Goal: Task Accomplishment & Management: Use online tool/utility

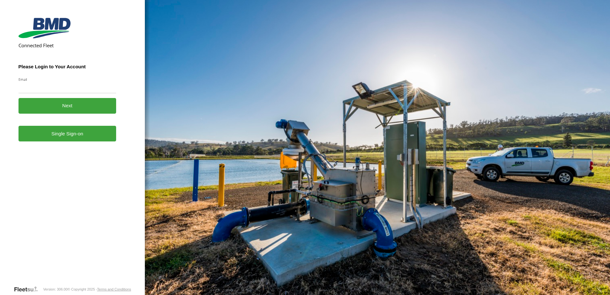
click at [84, 142] on form "Connected Fleet Please Login to Your Account Email Enter a valid login email ad…" at bounding box center [73, 150] width 108 height 270
click at [87, 132] on link "Single Sign-on" at bounding box center [68, 134] width 98 height 16
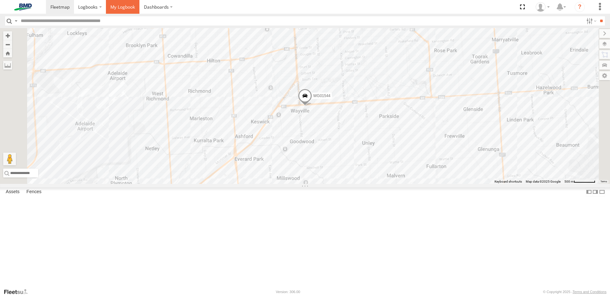
click at [120, 8] on span at bounding box center [122, 7] width 25 height 6
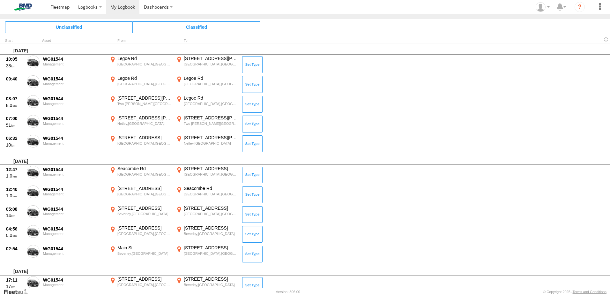
click at [0, 0] on span at bounding box center [0, 0] width 0 height 0
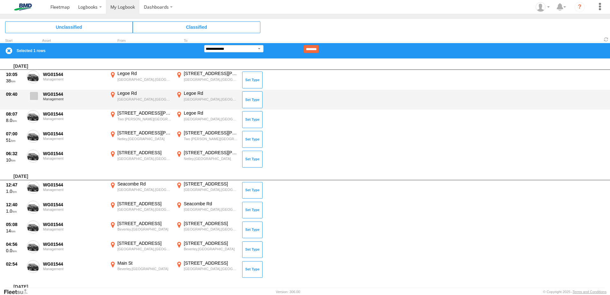
click at [31, 94] on span at bounding box center [34, 96] width 8 height 8
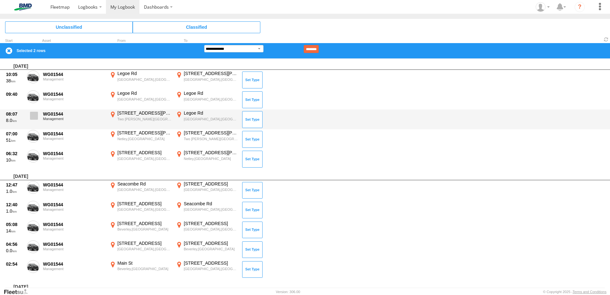
click at [32, 115] on span at bounding box center [34, 116] width 8 height 8
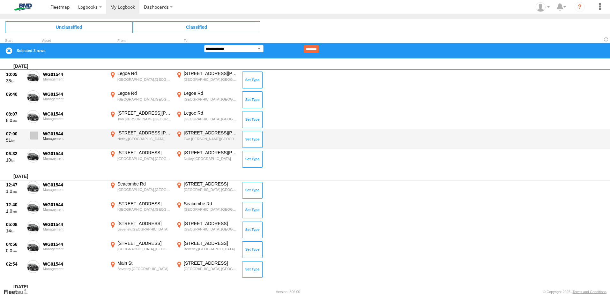
click at [30, 132] on label at bounding box center [33, 137] width 13 height 15
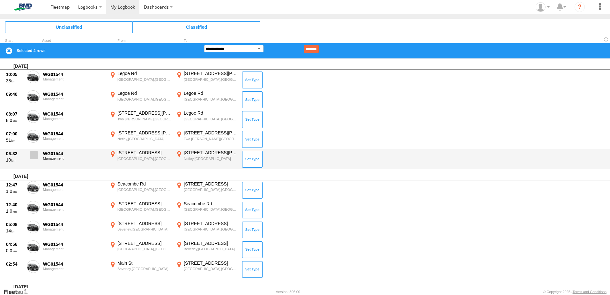
click at [35, 153] on span at bounding box center [34, 155] width 8 height 8
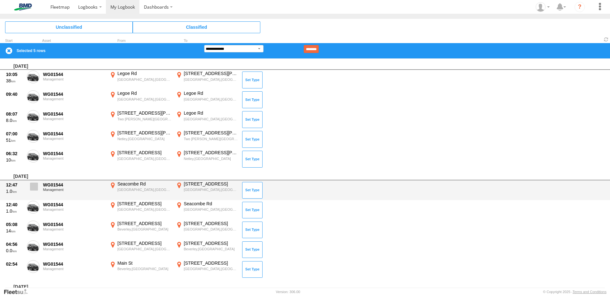
click at [35, 187] on span at bounding box center [34, 186] width 8 height 8
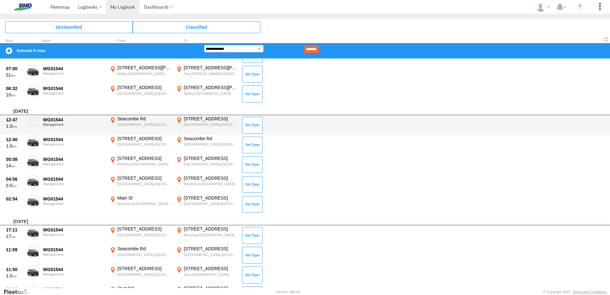
scroll to position [64, 0]
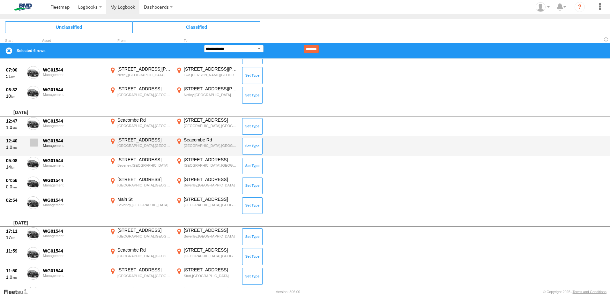
click at [35, 143] on span at bounding box center [34, 142] width 8 height 8
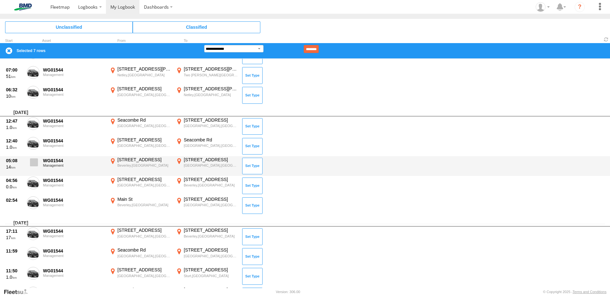
click at [33, 162] on span at bounding box center [34, 162] width 8 height 8
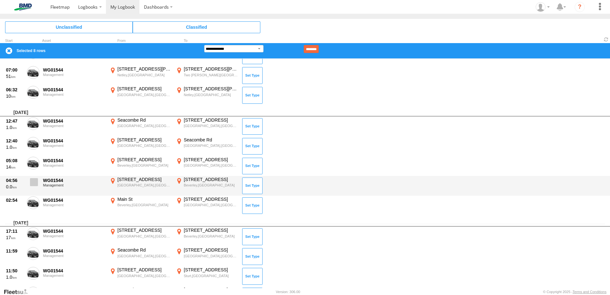
click at [36, 183] on span at bounding box center [34, 182] width 8 height 8
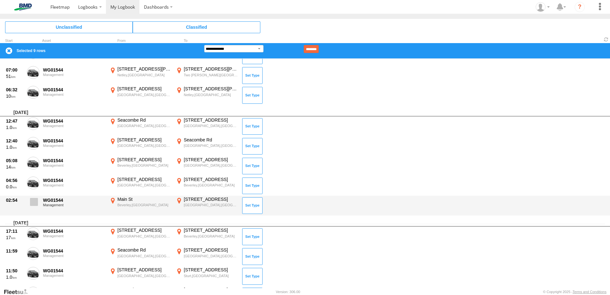
click at [37, 201] on span at bounding box center [34, 202] width 8 height 8
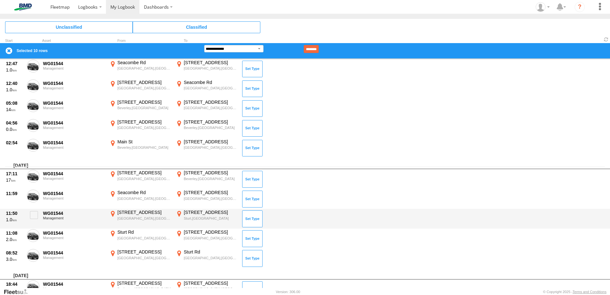
scroll to position [160, 0]
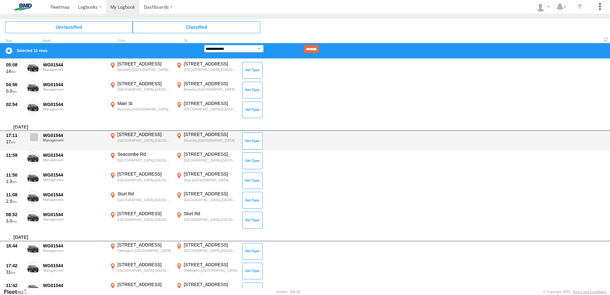
click at [35, 135] on span at bounding box center [34, 137] width 8 height 8
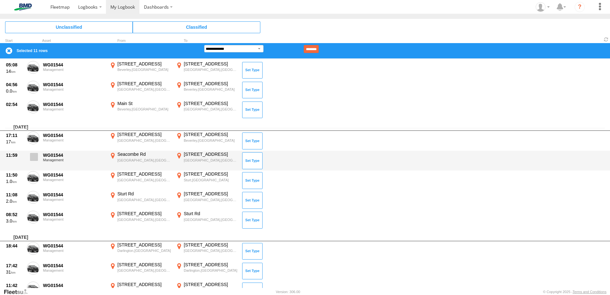
click at [33, 159] on span at bounding box center [34, 157] width 8 height 8
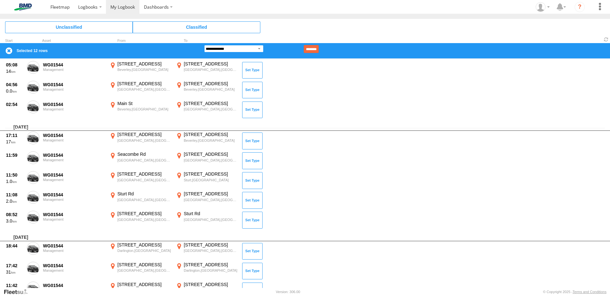
click at [261, 48] on select "**********" at bounding box center [233, 48] width 59 height 7
click at [204, 45] on select "**********" at bounding box center [233, 48] width 59 height 7
click at [319, 48] on input "********" at bounding box center [311, 49] width 15 height 8
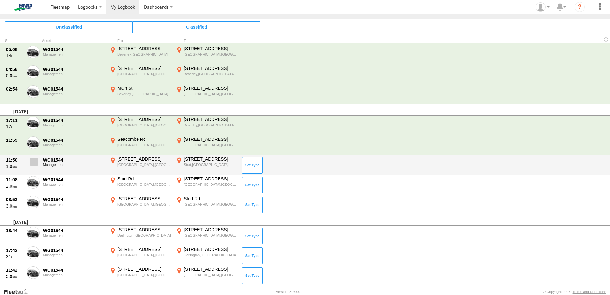
click at [33, 161] on span at bounding box center [34, 162] width 8 height 8
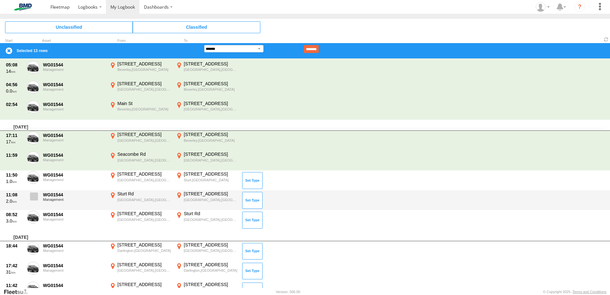
click at [33, 197] on span at bounding box center [34, 196] width 8 height 8
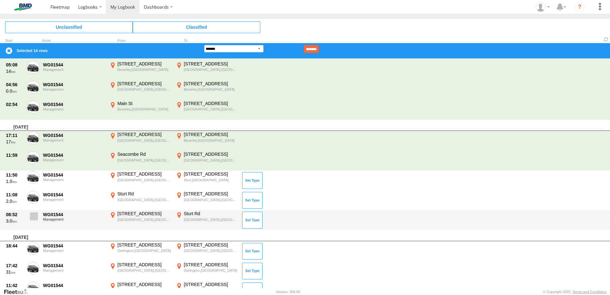
click at [33, 215] on span at bounding box center [34, 216] width 8 height 8
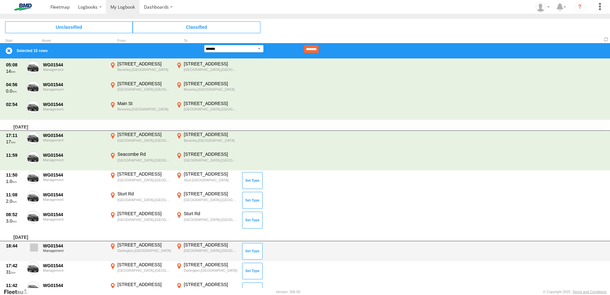
click at [33, 248] on span at bounding box center [34, 247] width 8 height 8
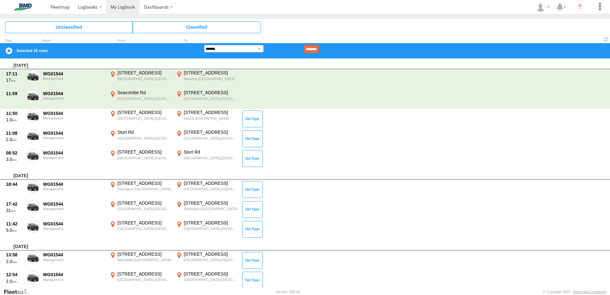
scroll to position [223, 0]
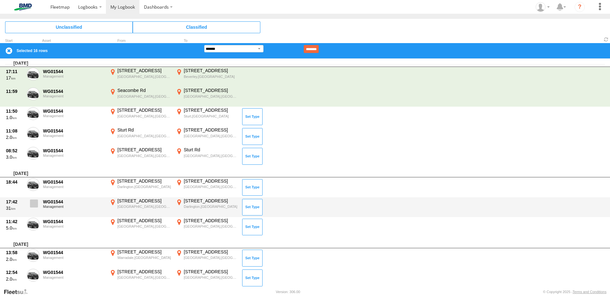
click at [32, 207] on label at bounding box center [33, 205] width 13 height 15
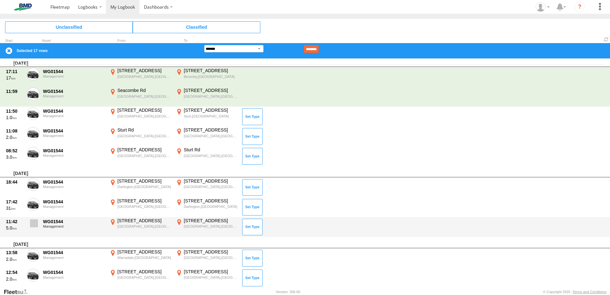
click at [35, 223] on span at bounding box center [34, 223] width 8 height 8
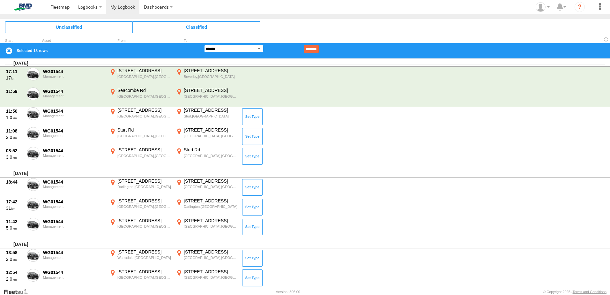
click at [260, 49] on select "**********" at bounding box center [233, 48] width 59 height 7
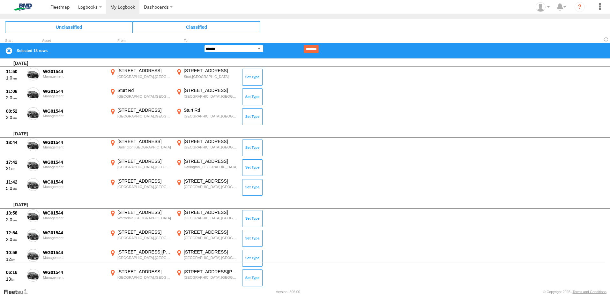
click at [204, 45] on select "**********" at bounding box center [233, 48] width 59 height 7
click at [319, 47] on input "********" at bounding box center [311, 49] width 15 height 8
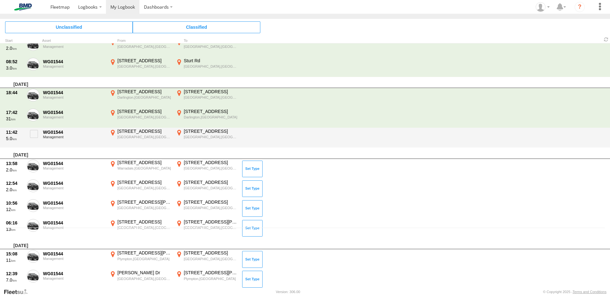
scroll to position [153, 0]
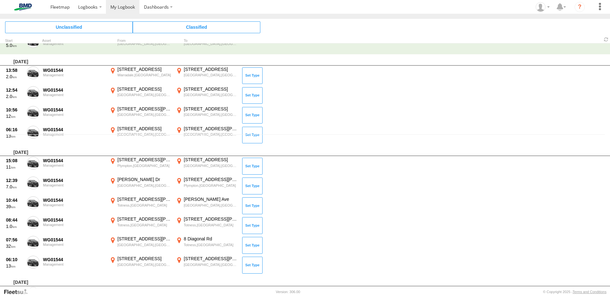
click at [0, 0] on span at bounding box center [0, 0] width 0 height 0
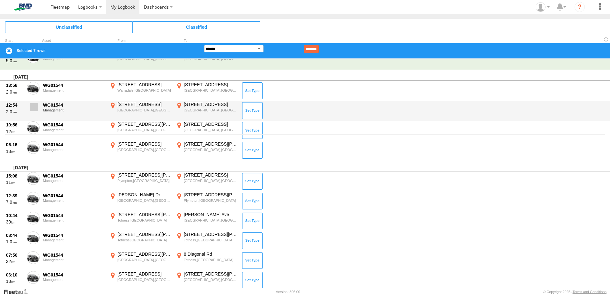
click at [31, 104] on span at bounding box center [34, 107] width 8 height 8
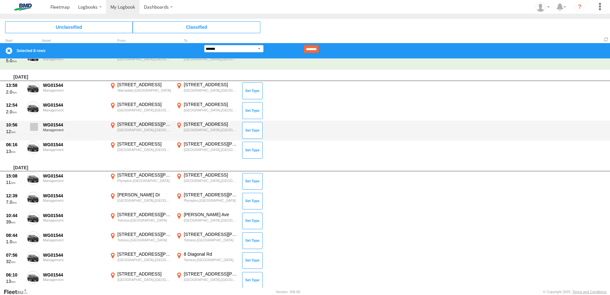
click at [33, 127] on span at bounding box center [34, 127] width 8 height 8
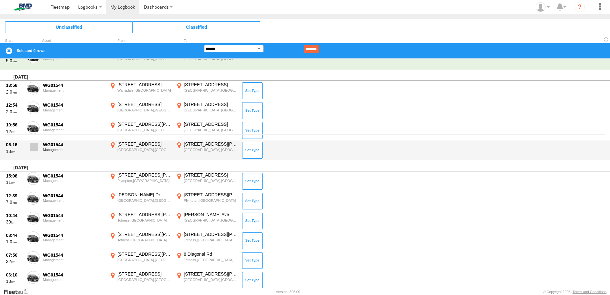
click at [34, 145] on span at bounding box center [34, 147] width 8 height 8
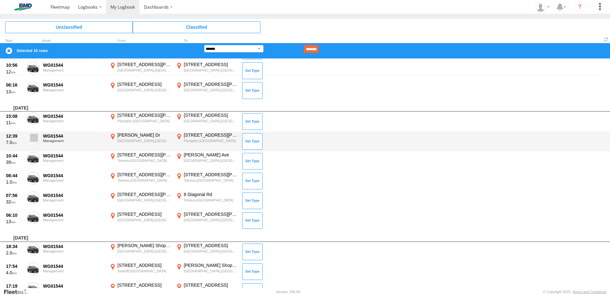
scroll to position [217, 0]
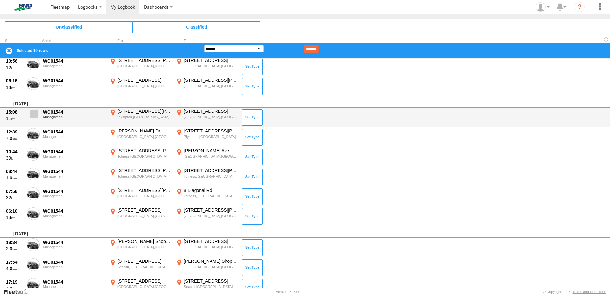
click at [34, 115] on span at bounding box center [34, 114] width 8 height 8
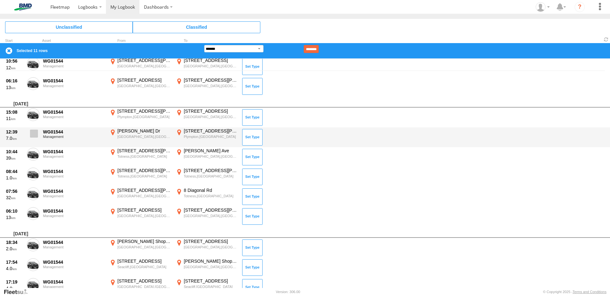
click at [36, 134] on span at bounding box center [34, 134] width 8 height 8
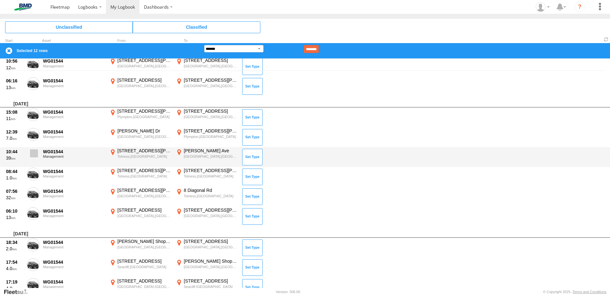
click at [31, 152] on span at bounding box center [34, 153] width 8 height 8
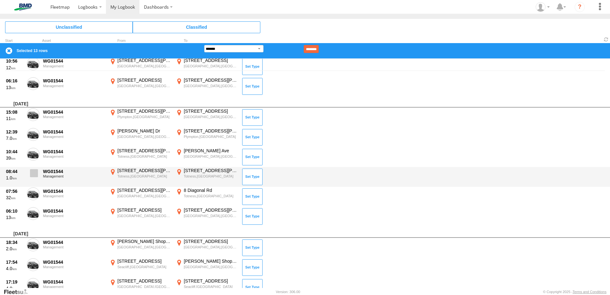
click at [34, 174] on span at bounding box center [34, 173] width 8 height 8
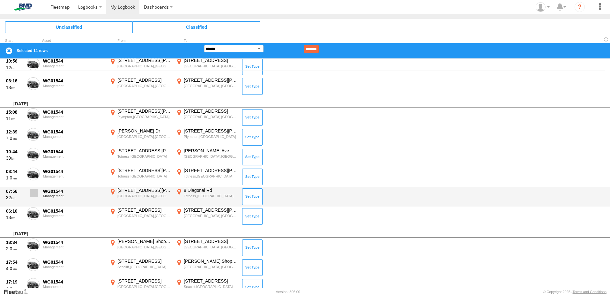
click at [33, 194] on span at bounding box center [34, 193] width 8 height 8
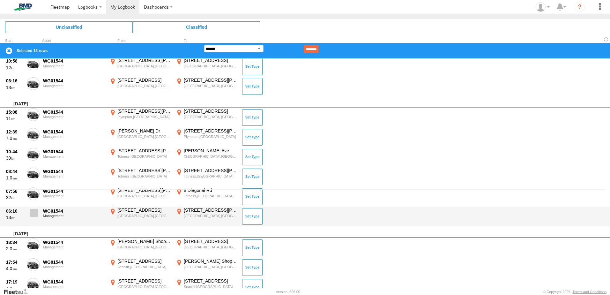
click at [36, 214] on span at bounding box center [34, 213] width 8 height 8
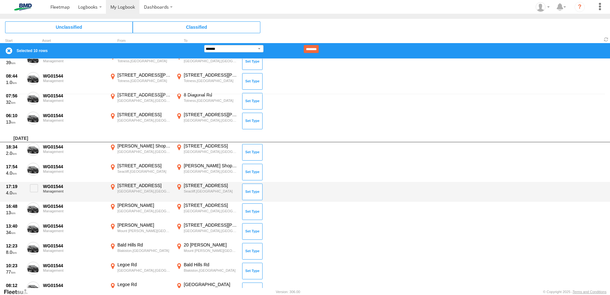
scroll to position [194, 0]
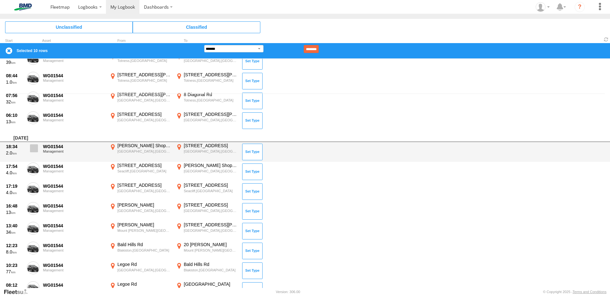
click at [33, 150] on span at bounding box center [34, 148] width 8 height 8
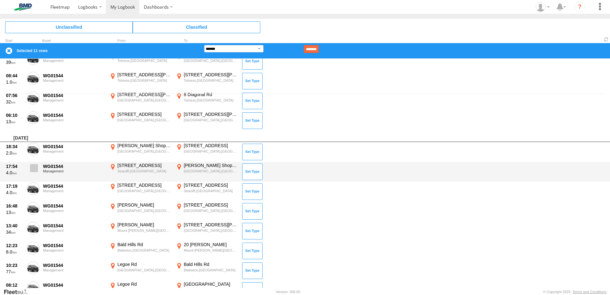
click at [35, 167] on span at bounding box center [34, 168] width 8 height 8
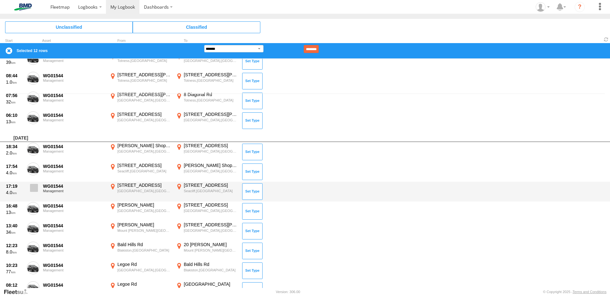
click at [34, 187] on span at bounding box center [34, 188] width 8 height 8
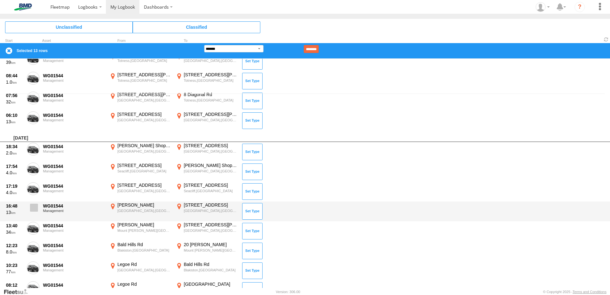
click at [36, 211] on span at bounding box center [34, 208] width 8 height 8
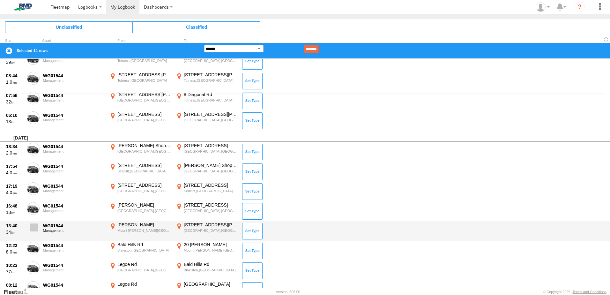
click at [35, 227] on span at bounding box center [34, 227] width 8 height 8
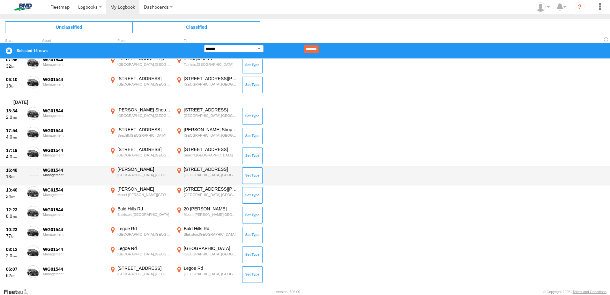
scroll to position [290, 0]
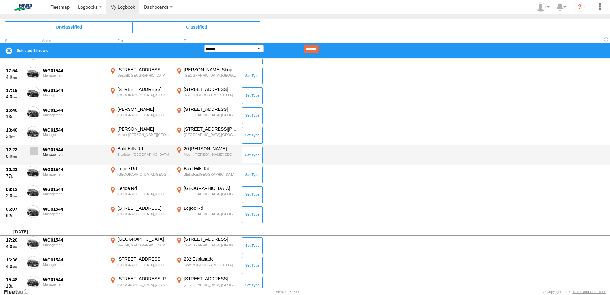
click at [31, 153] on span at bounding box center [34, 151] width 8 height 8
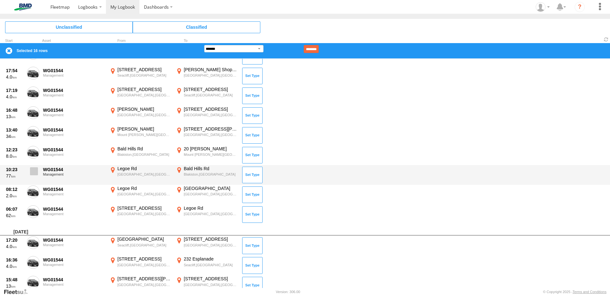
click at [35, 173] on span at bounding box center [34, 171] width 8 height 8
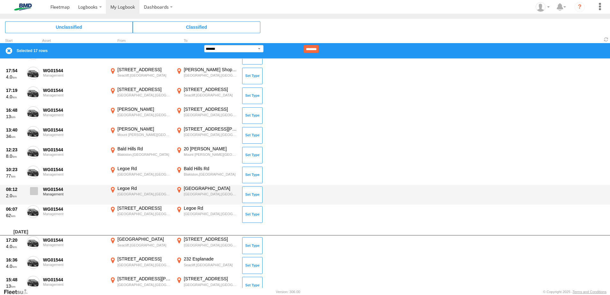
click at [34, 194] on span at bounding box center [34, 191] width 8 height 8
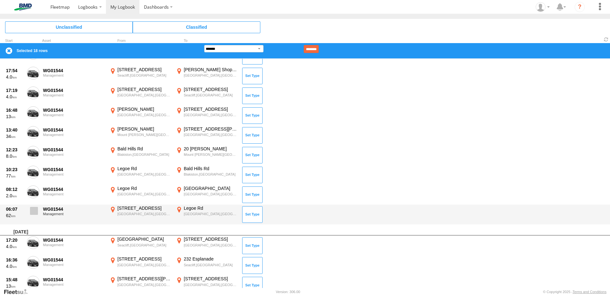
click at [33, 208] on span at bounding box center [34, 211] width 8 height 8
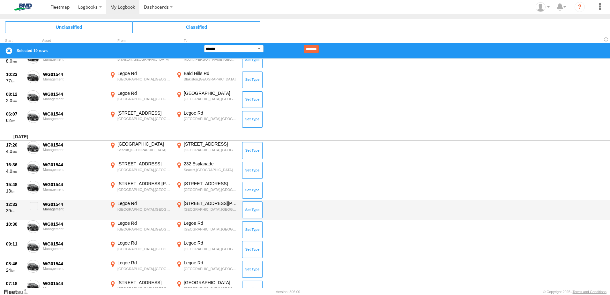
scroll to position [385, 0]
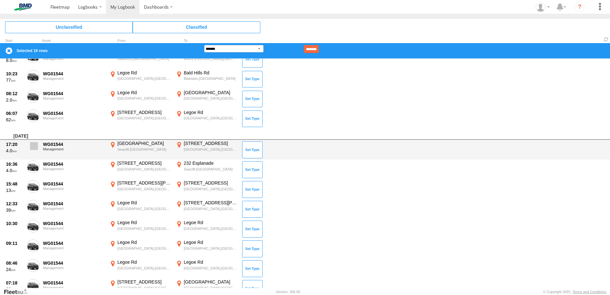
click at [33, 151] on label at bounding box center [33, 147] width 13 height 15
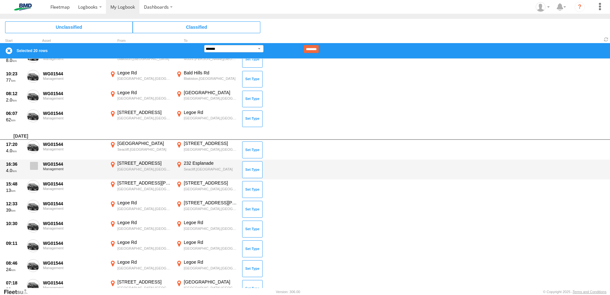
click at [38, 167] on label at bounding box center [33, 167] width 13 height 15
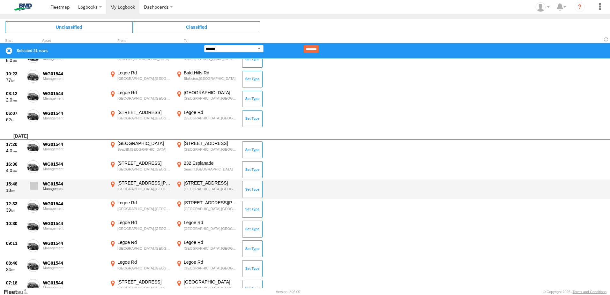
click at [33, 187] on span at bounding box center [34, 186] width 8 height 8
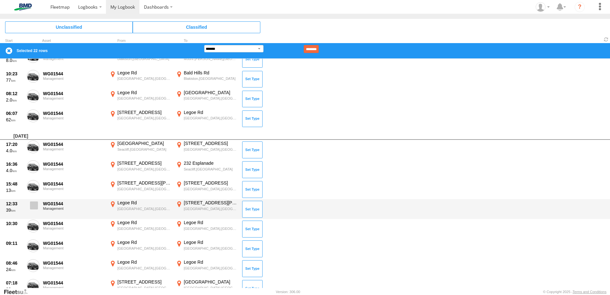
click at [34, 205] on span at bounding box center [34, 205] width 8 height 8
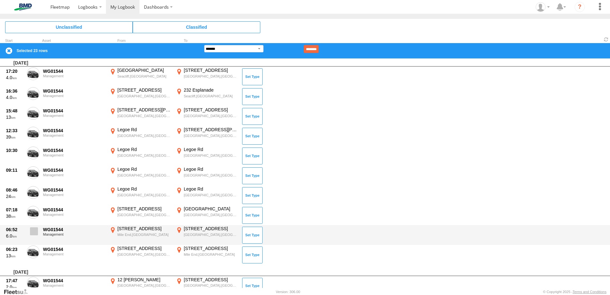
scroll to position [481, 0]
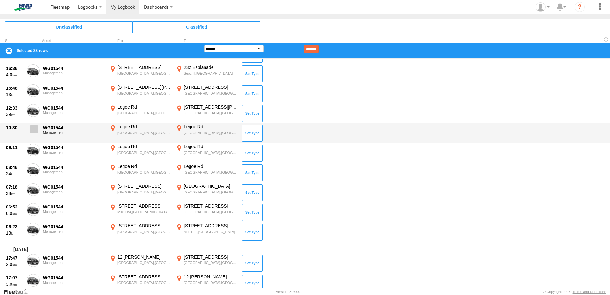
click at [33, 131] on span at bounding box center [34, 129] width 8 height 8
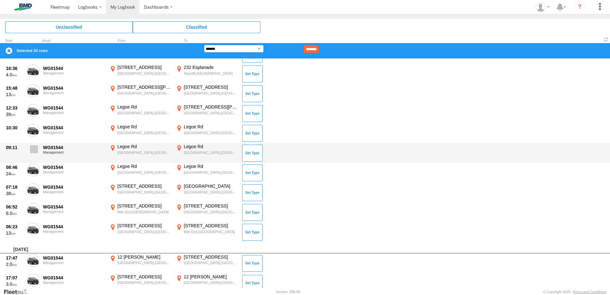
click at [36, 150] on span at bounding box center [34, 149] width 8 height 8
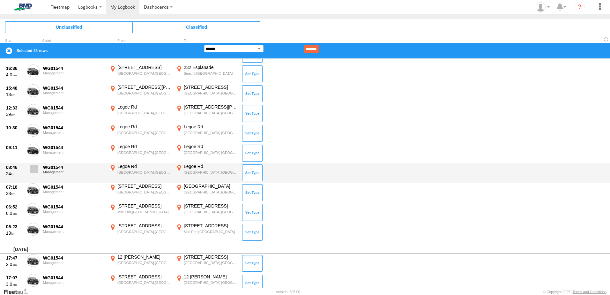
click at [36, 167] on span at bounding box center [34, 169] width 8 height 8
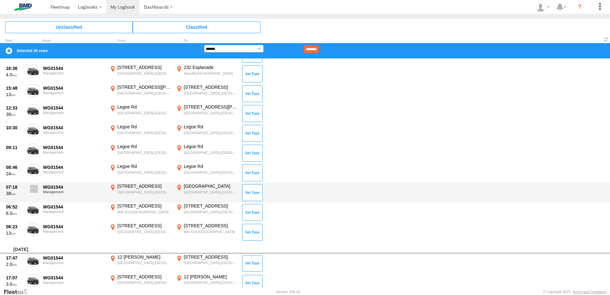
click at [34, 187] on span at bounding box center [34, 189] width 8 height 8
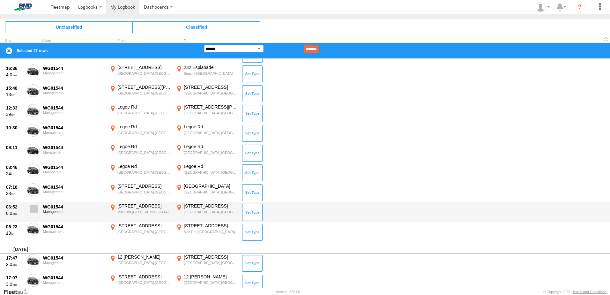
click at [34, 209] on span at bounding box center [34, 208] width 8 height 8
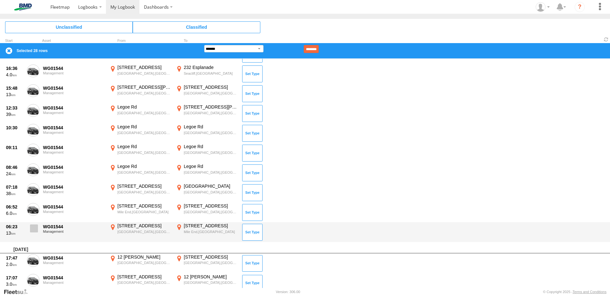
click at [32, 228] on span at bounding box center [34, 228] width 8 height 8
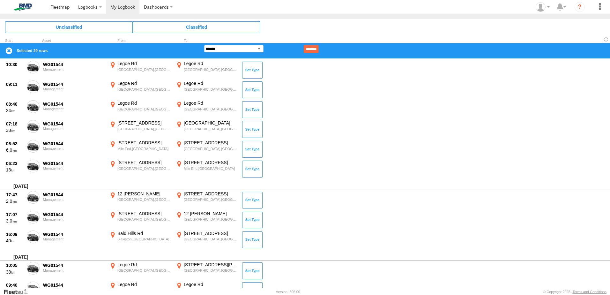
scroll to position [545, 0]
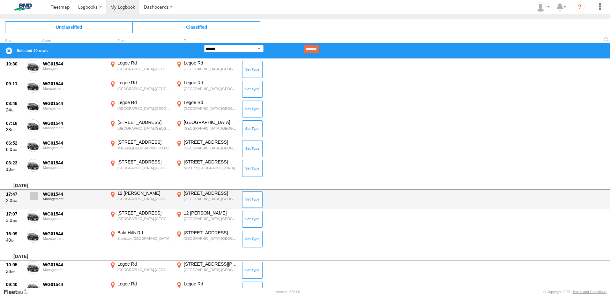
click at [37, 194] on span at bounding box center [34, 196] width 8 height 8
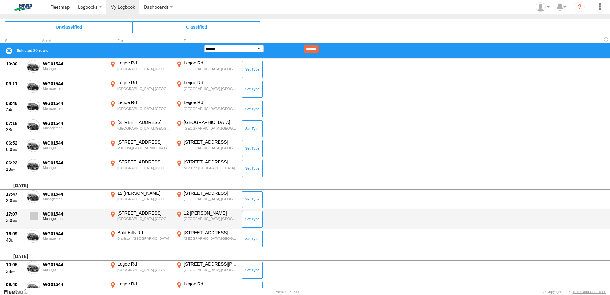
click at [34, 212] on span at bounding box center [34, 216] width 8 height 8
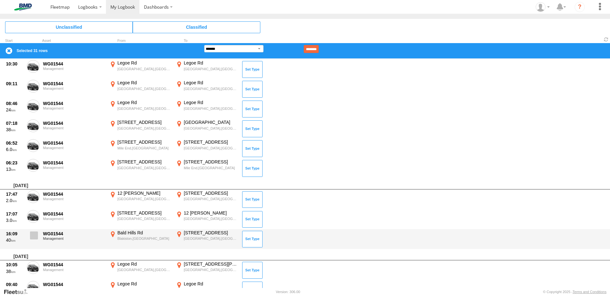
click at [36, 236] on span at bounding box center [34, 235] width 8 height 8
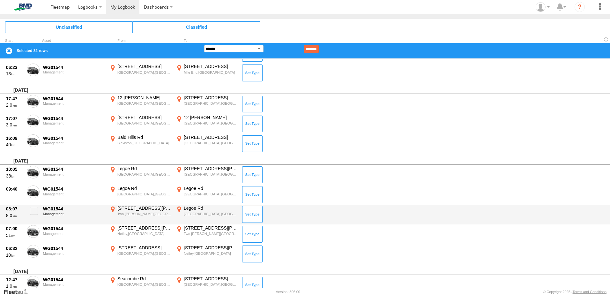
scroll to position [641, 0]
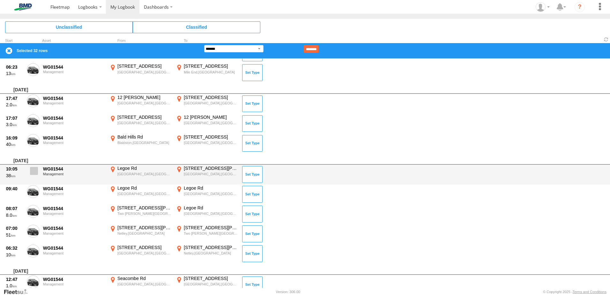
click at [31, 174] on span at bounding box center [34, 171] width 8 height 8
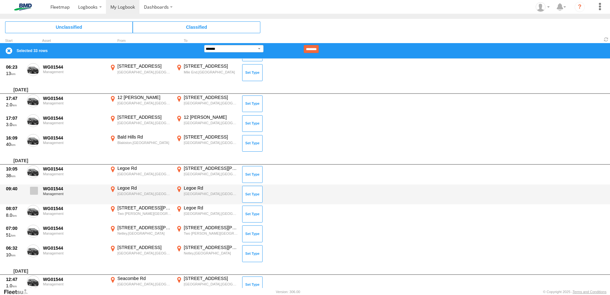
click at [35, 188] on span at bounding box center [34, 191] width 8 height 8
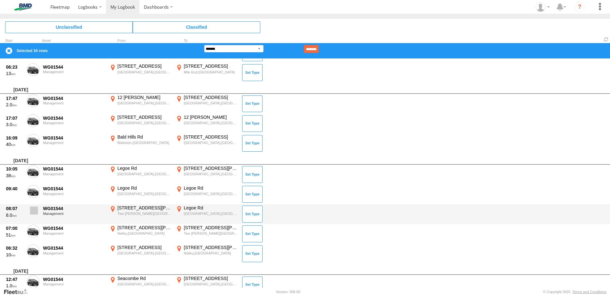
click at [35, 210] on span at bounding box center [34, 210] width 8 height 8
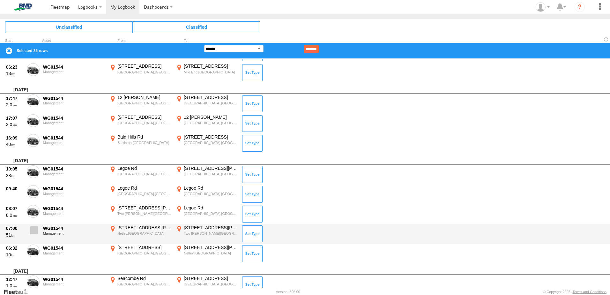
click at [35, 231] on span at bounding box center [34, 230] width 8 height 8
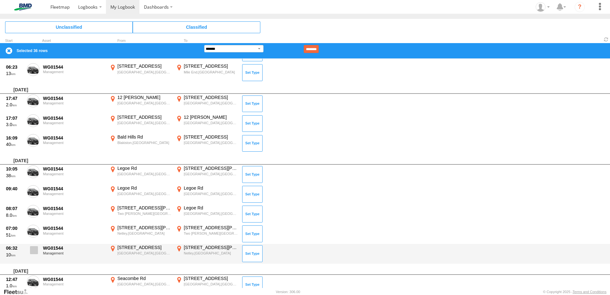
click at [33, 249] on span at bounding box center [34, 250] width 8 height 8
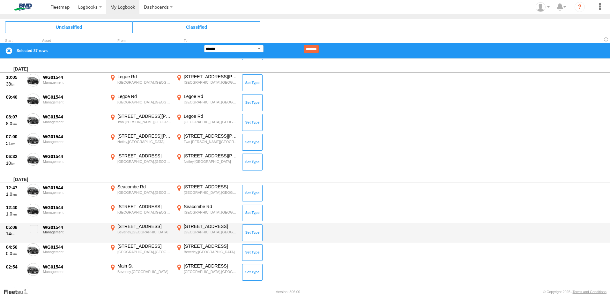
scroll to position [736, 0]
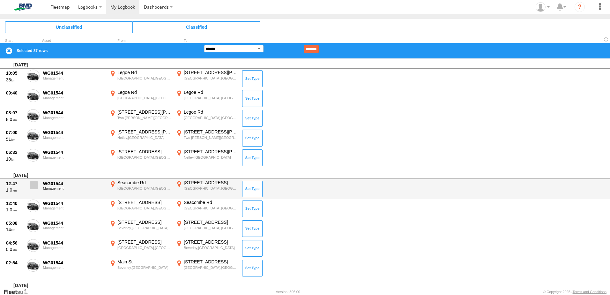
click at [33, 187] on span at bounding box center [34, 185] width 8 height 8
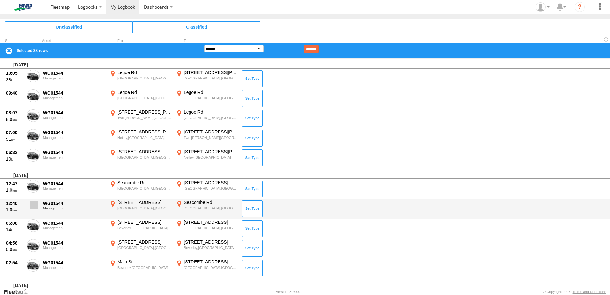
click at [33, 204] on span at bounding box center [34, 205] width 8 height 8
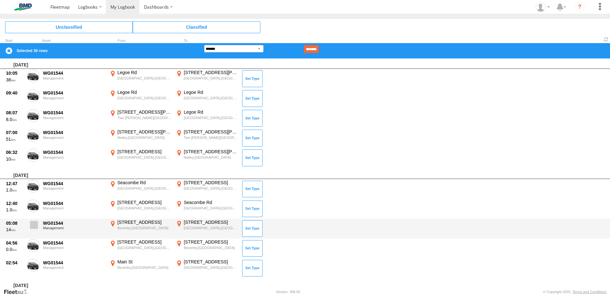
click at [35, 227] on span at bounding box center [34, 225] width 8 height 8
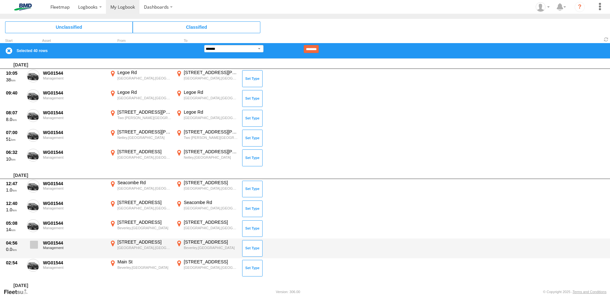
click at [35, 245] on span at bounding box center [34, 245] width 8 height 8
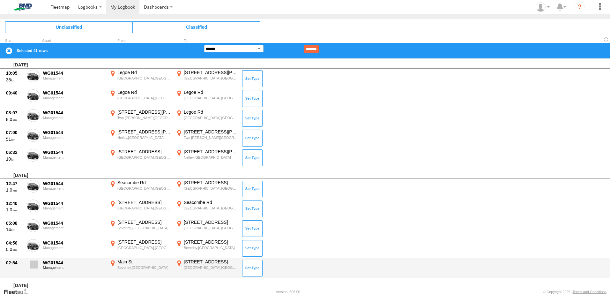
click at [36, 262] on span at bounding box center [34, 264] width 8 height 8
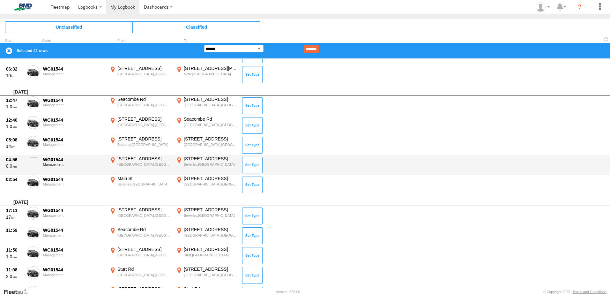
scroll to position [864, 0]
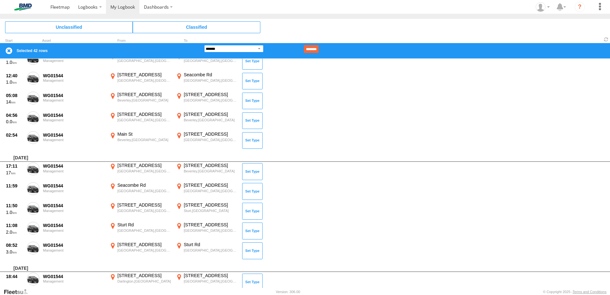
click at [260, 47] on select "**********" at bounding box center [233, 48] width 59 height 7
click at [204, 45] on select "**********" at bounding box center [233, 48] width 59 height 7
click at [319, 48] on input "********" at bounding box center [311, 49] width 15 height 8
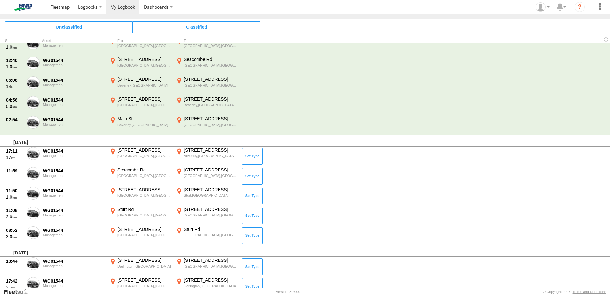
click at [0, 0] on span at bounding box center [0, 0] width 0 height 0
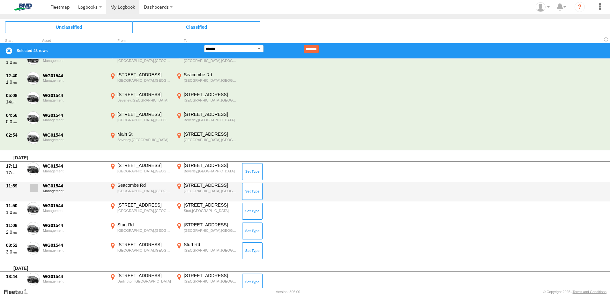
click at [35, 188] on span at bounding box center [34, 188] width 8 height 8
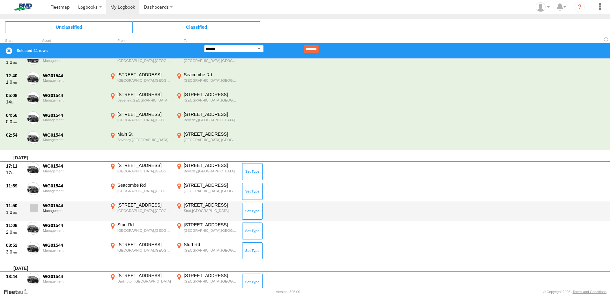
click at [34, 208] on span at bounding box center [34, 208] width 8 height 8
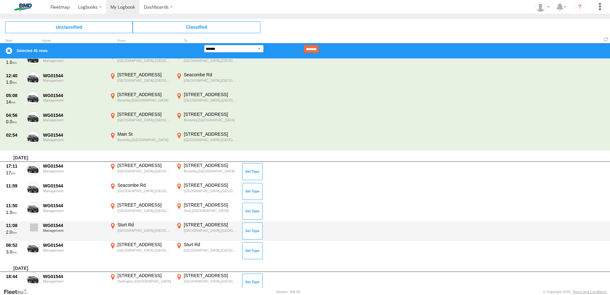
click at [38, 226] on label at bounding box center [33, 229] width 13 height 15
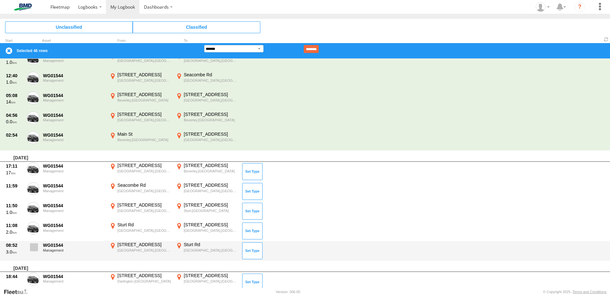
click at [33, 246] on span at bounding box center [34, 247] width 8 height 8
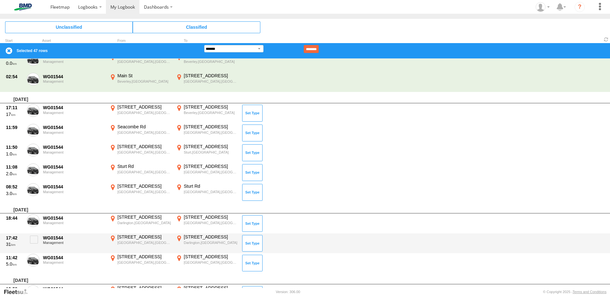
scroll to position [928, 0]
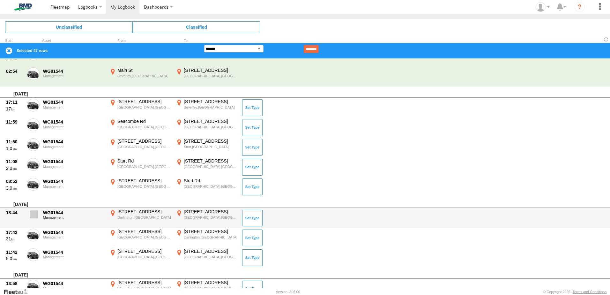
click at [33, 214] on span at bounding box center [34, 214] width 8 height 8
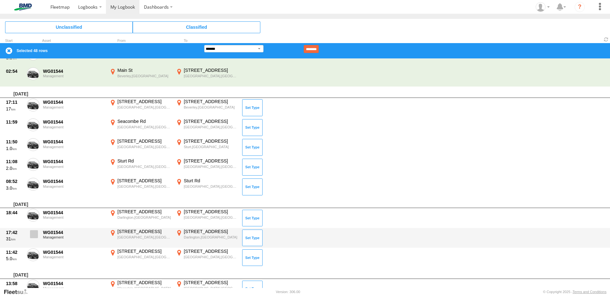
click at [36, 233] on span at bounding box center [34, 234] width 8 height 8
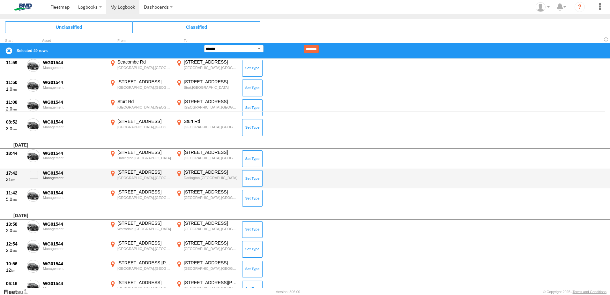
scroll to position [97, 0]
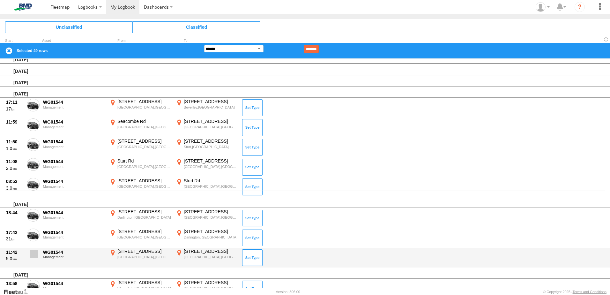
click at [36, 257] on span at bounding box center [34, 254] width 8 height 8
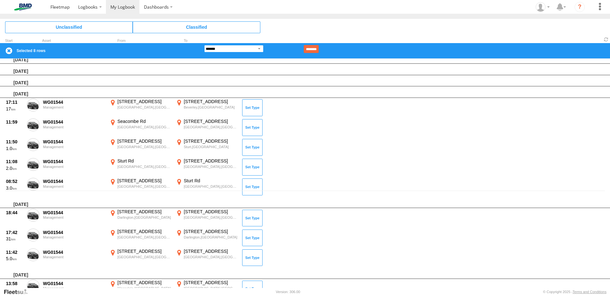
click at [257, 49] on select "**********" at bounding box center [233, 48] width 59 height 7
click at [204, 45] on select "**********" at bounding box center [233, 48] width 59 height 7
click at [319, 48] on input "********" at bounding box center [311, 49] width 15 height 8
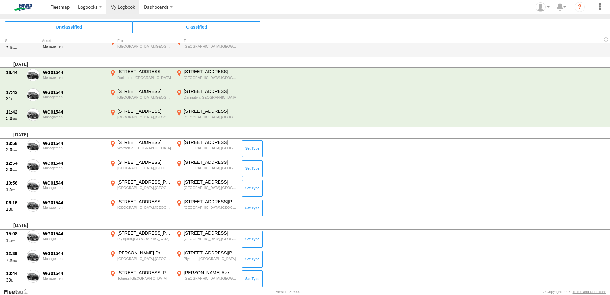
scroll to position [225, 0]
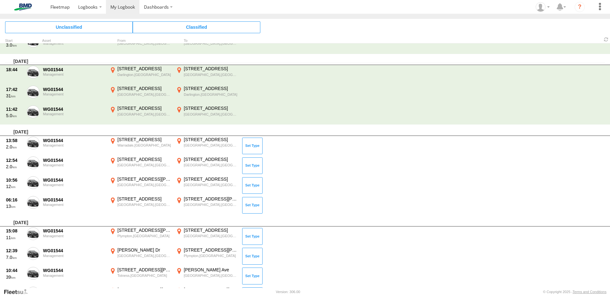
click at [0, 0] on span at bounding box center [0, 0] width 0 height 0
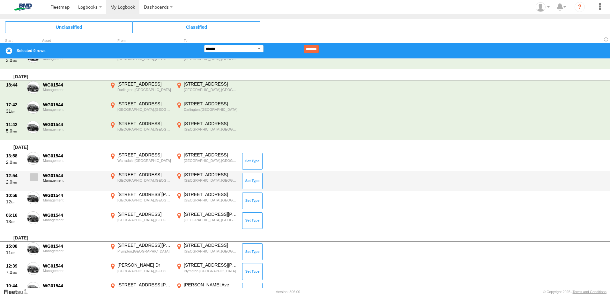
click at [33, 177] on span at bounding box center [34, 177] width 8 height 8
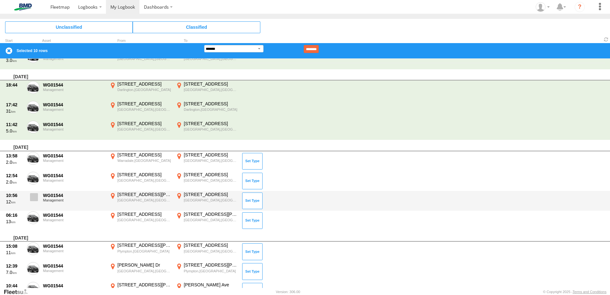
click at [36, 198] on span at bounding box center [34, 197] width 8 height 8
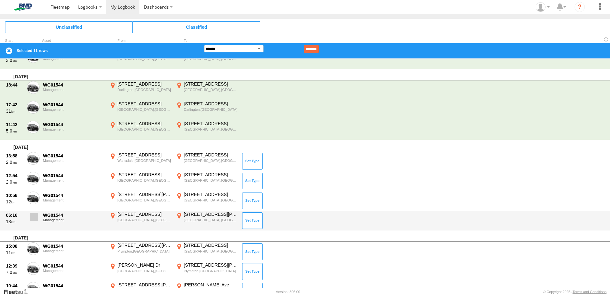
click at [38, 218] on label at bounding box center [33, 218] width 13 height 15
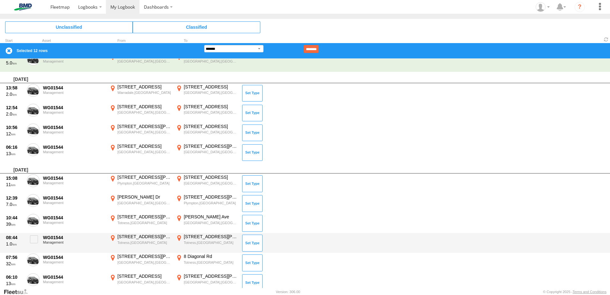
scroll to position [320, 0]
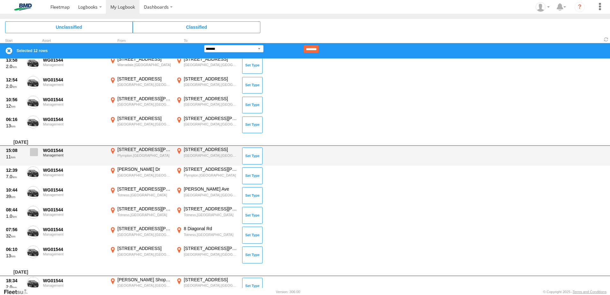
click at [31, 152] on span at bounding box center [34, 152] width 8 height 8
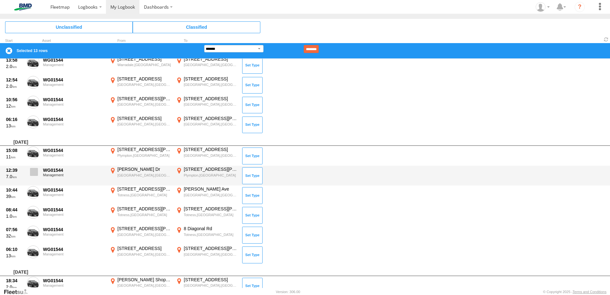
click at [37, 173] on span at bounding box center [34, 172] width 8 height 8
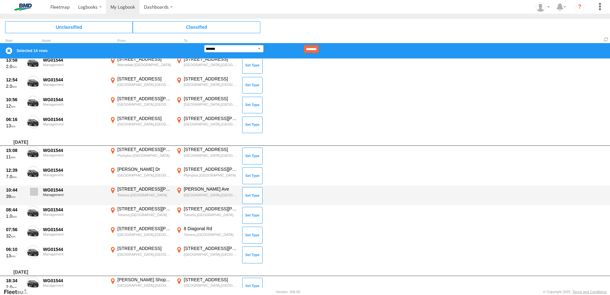
click at [34, 194] on span at bounding box center [34, 192] width 8 height 8
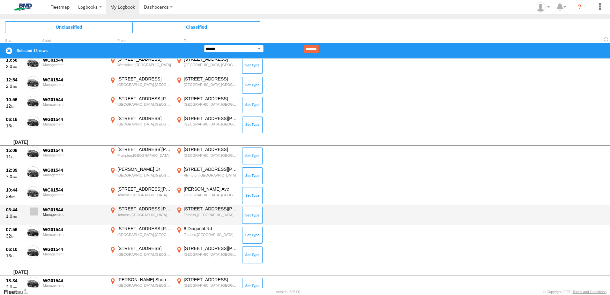
click at [35, 213] on span at bounding box center [34, 211] width 8 height 8
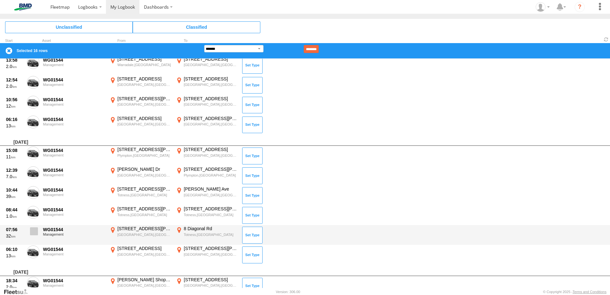
click at [37, 229] on span at bounding box center [34, 231] width 8 height 8
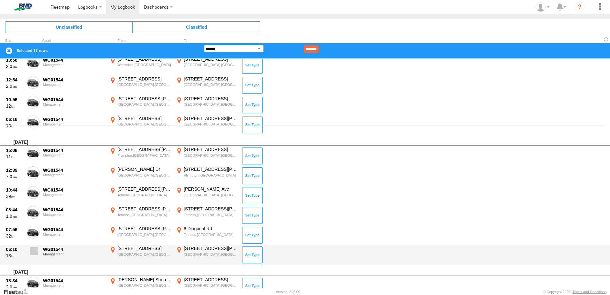
click at [34, 249] on span at bounding box center [34, 251] width 8 height 8
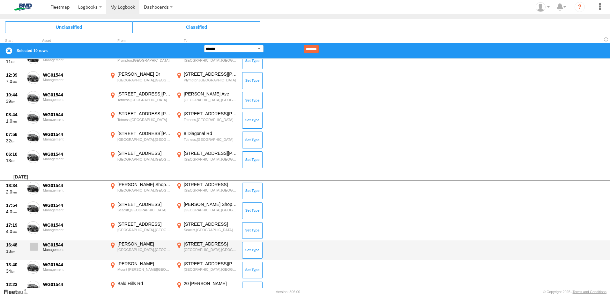
scroll to position [258, 0]
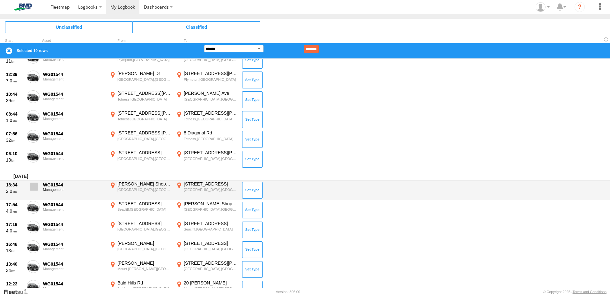
click at [33, 189] on span at bounding box center [34, 186] width 8 height 8
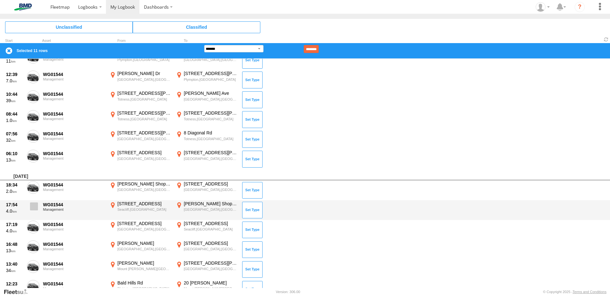
click at [34, 209] on span at bounding box center [34, 206] width 8 height 8
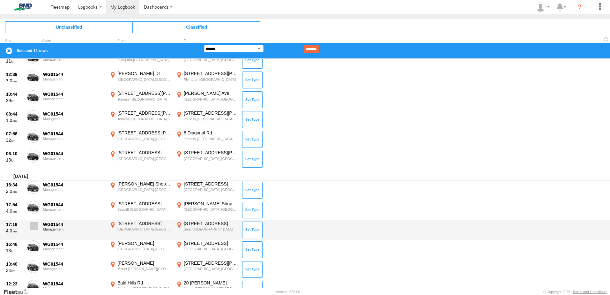
click at [34, 228] on span at bounding box center [34, 226] width 8 height 8
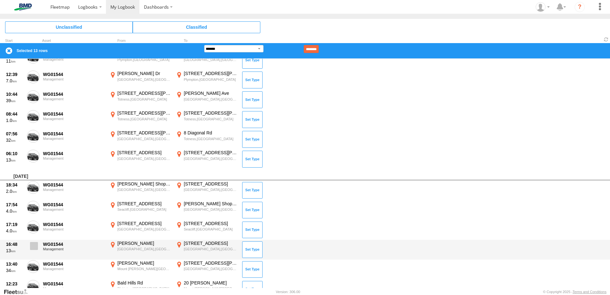
click at [35, 244] on span at bounding box center [34, 246] width 8 height 8
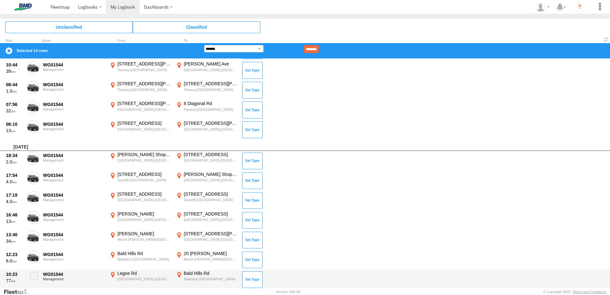
scroll to position [322, 0]
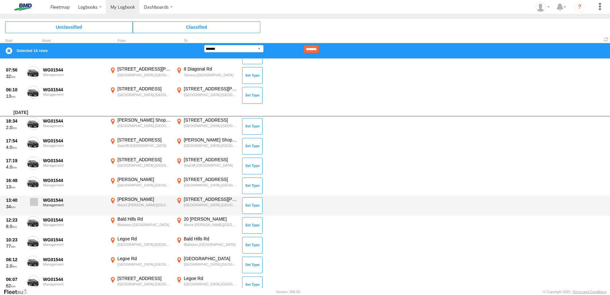
click at [30, 201] on span at bounding box center [34, 202] width 8 height 8
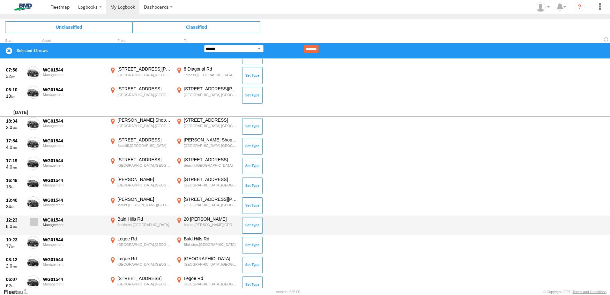
click at [36, 225] on span at bounding box center [34, 222] width 8 height 8
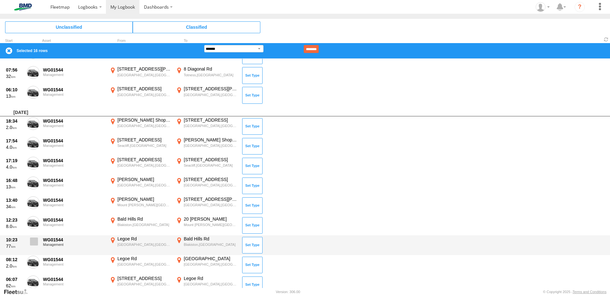
click at [36, 241] on span at bounding box center [34, 241] width 8 height 8
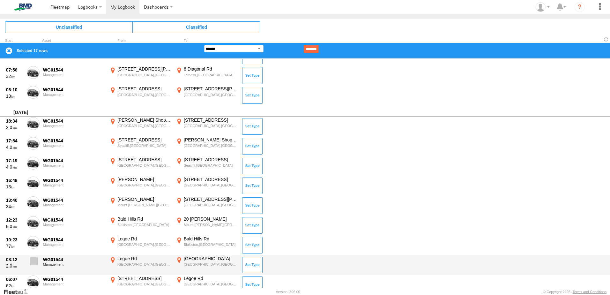
click at [33, 262] on span at bounding box center [34, 261] width 8 height 8
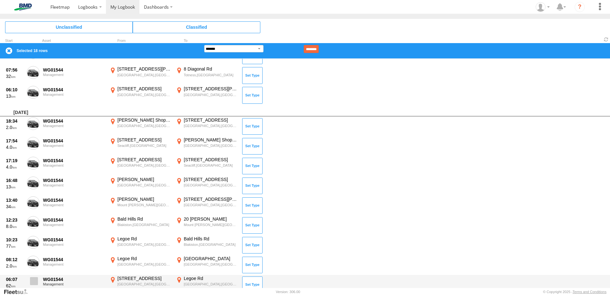
click at [36, 282] on span at bounding box center [34, 281] width 8 height 8
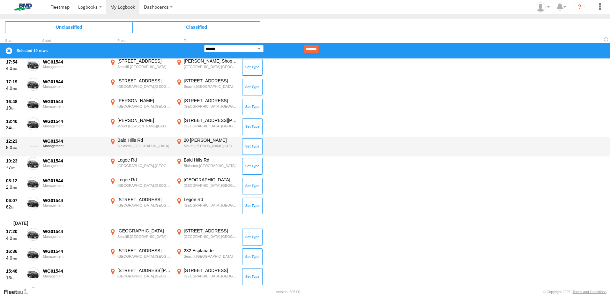
scroll to position [417, 0]
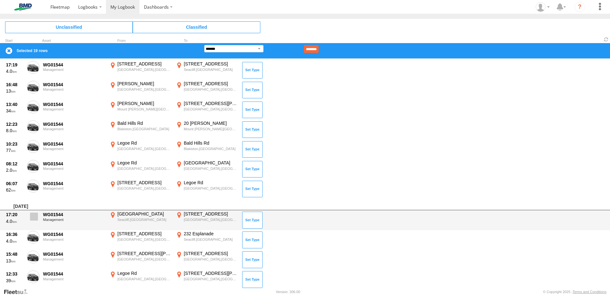
click at [35, 219] on span at bounding box center [34, 216] width 8 height 8
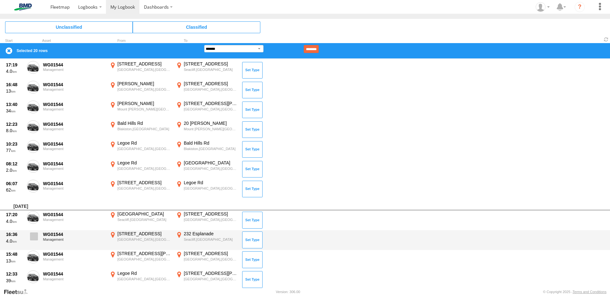
click at [33, 235] on span at bounding box center [34, 236] width 8 height 8
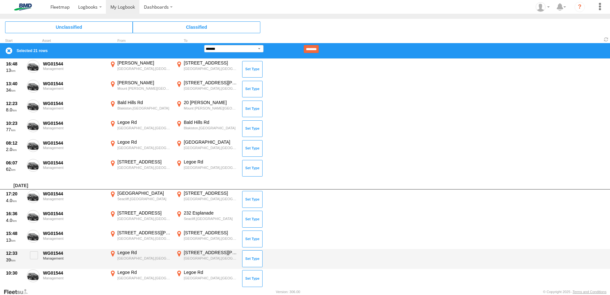
scroll to position [449, 0]
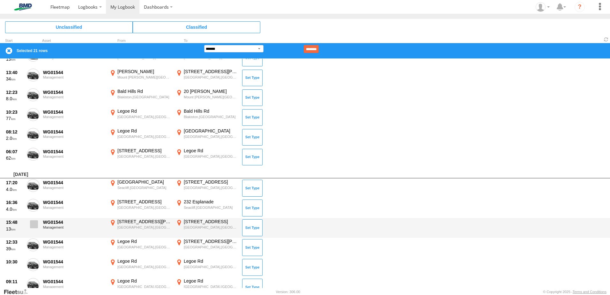
click at [32, 223] on span at bounding box center [34, 224] width 8 height 8
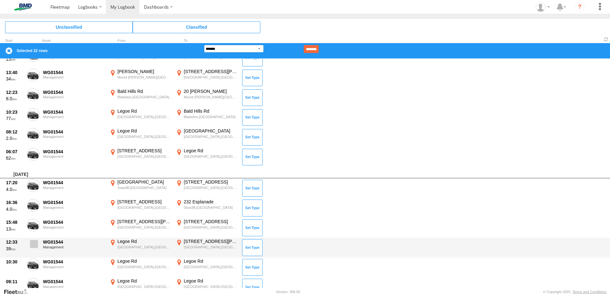
click at [36, 243] on span at bounding box center [34, 244] width 8 height 8
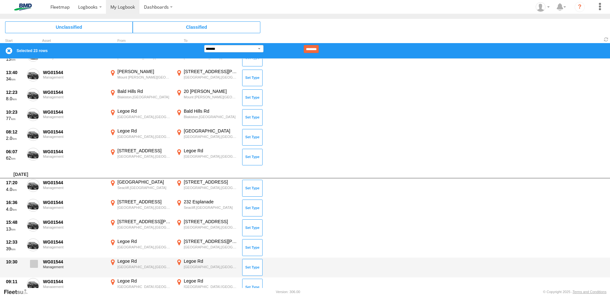
click at [34, 265] on span at bounding box center [34, 264] width 8 height 8
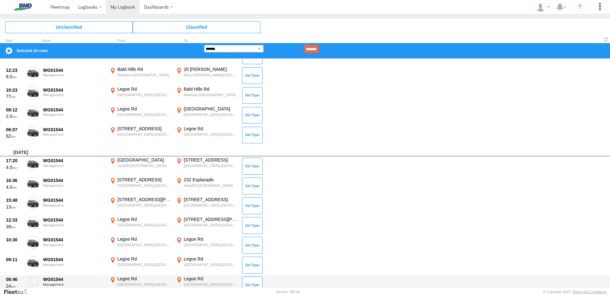
scroll to position [481, 0]
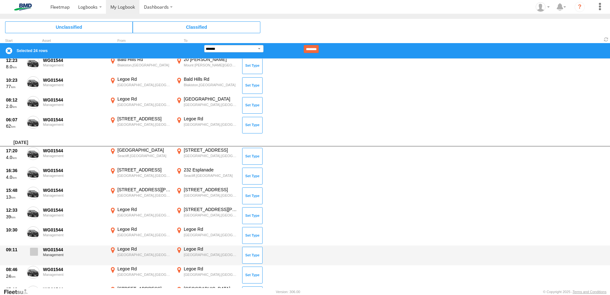
click at [37, 250] on span at bounding box center [34, 252] width 8 height 8
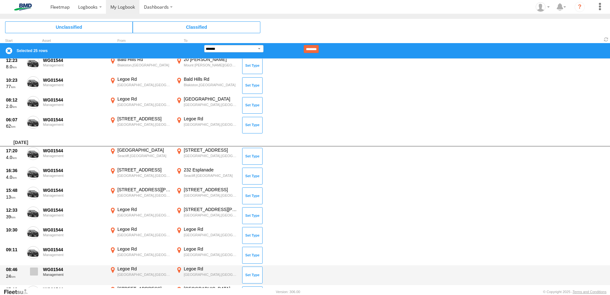
click at [36, 269] on span at bounding box center [34, 271] width 8 height 8
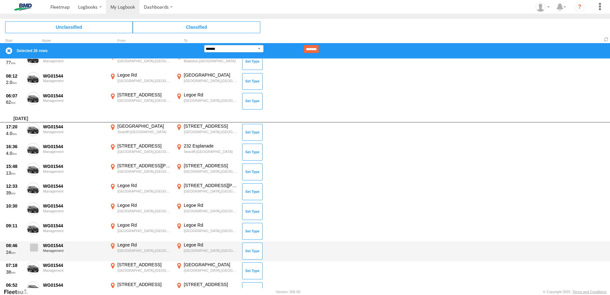
scroll to position [545, 0]
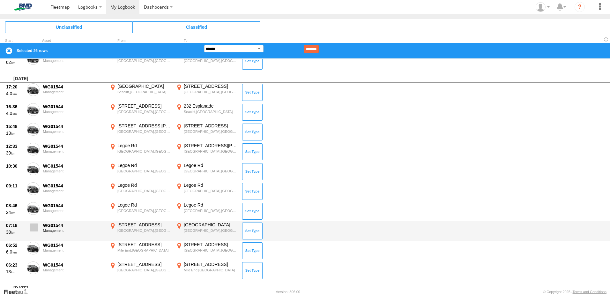
click at [31, 226] on span at bounding box center [34, 227] width 8 height 8
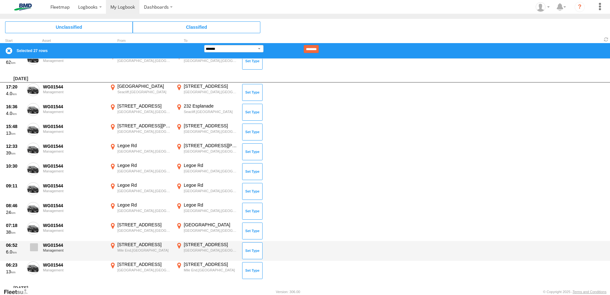
click at [34, 250] on span at bounding box center [34, 247] width 8 height 8
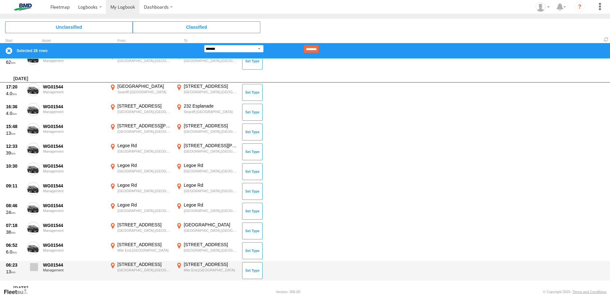
click at [37, 265] on span at bounding box center [34, 267] width 8 height 8
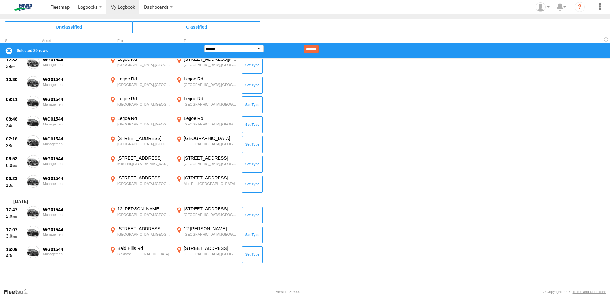
scroll to position [641, 0]
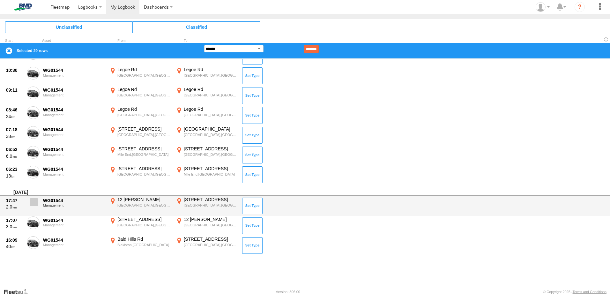
drag, startPoint x: 34, startPoint y: 202, endPoint x: 29, endPoint y: 206, distance: 6.4
click at [34, 202] on span at bounding box center [34, 202] width 8 height 8
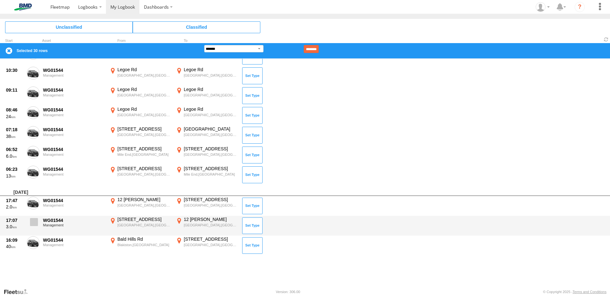
click at [29, 223] on label at bounding box center [33, 223] width 13 height 15
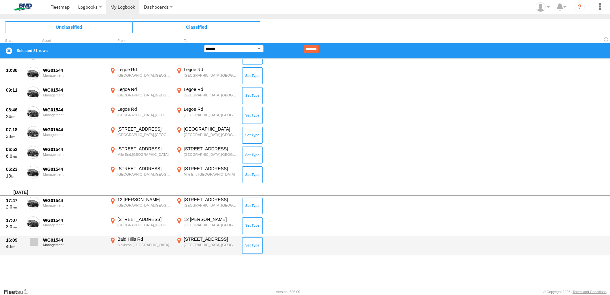
click at [37, 243] on span at bounding box center [34, 242] width 8 height 8
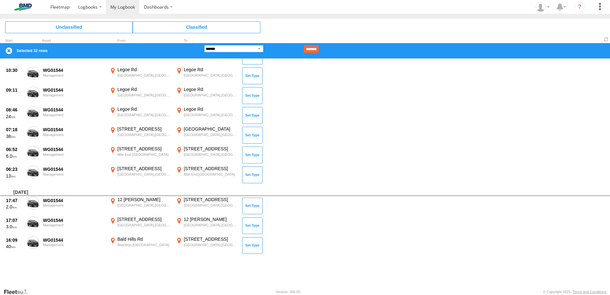
click at [258, 48] on select "**********" at bounding box center [233, 48] width 59 height 7
click at [204, 45] on select "**********" at bounding box center [233, 48] width 59 height 7
click at [260, 48] on select "**********" at bounding box center [233, 48] width 59 height 7
click at [204, 45] on select "**********" at bounding box center [233, 48] width 59 height 7
click at [259, 49] on select "**********" at bounding box center [233, 48] width 59 height 7
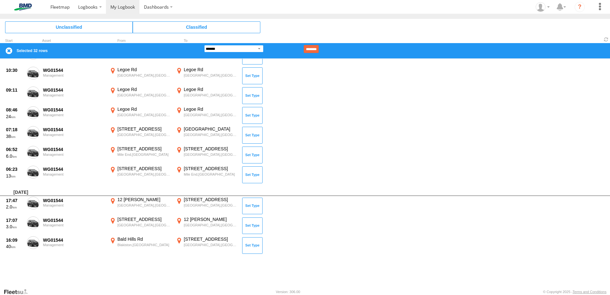
select select "**"
click at [204, 45] on select "**********" at bounding box center [233, 48] width 59 height 7
click at [319, 48] on input "********" at bounding box center [311, 49] width 15 height 8
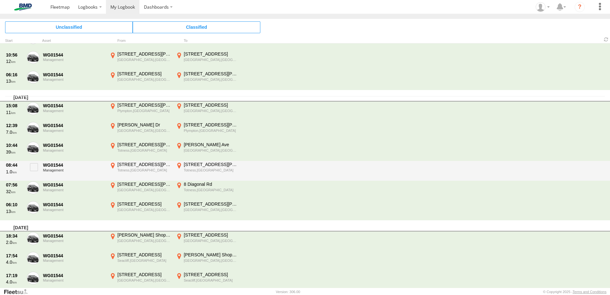
scroll to position [0, 0]
